Goal: Navigation & Orientation: Find specific page/section

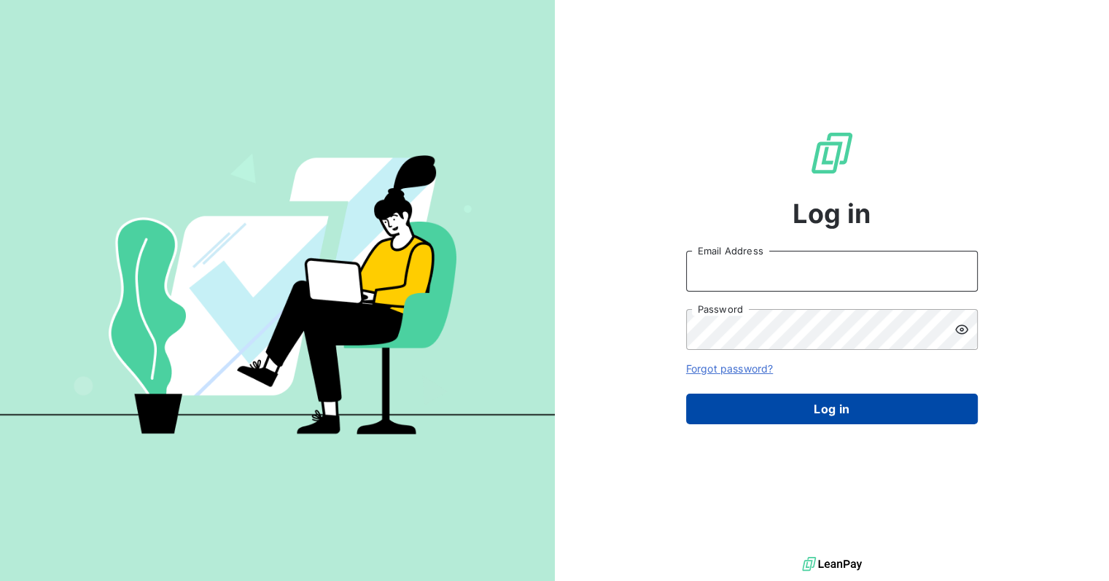
type input "[EMAIL_ADDRESS][DOMAIN_NAME]"
click at [866, 406] on button "Log in" at bounding box center [832, 409] width 292 height 31
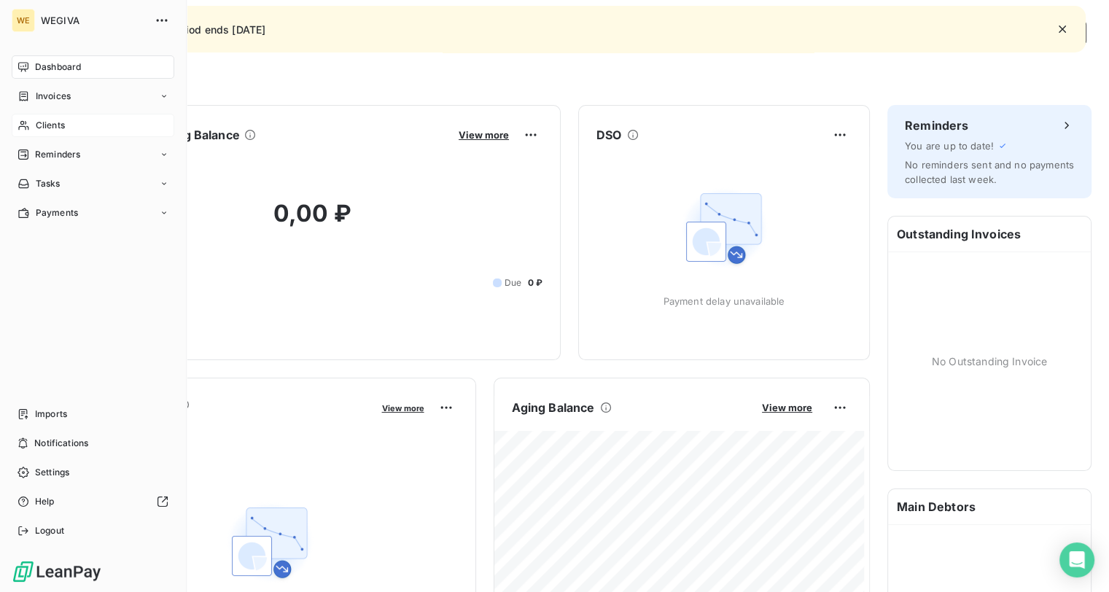
click at [61, 124] on span "Clients" at bounding box center [50, 125] width 29 height 13
